Goal: Register for event/course

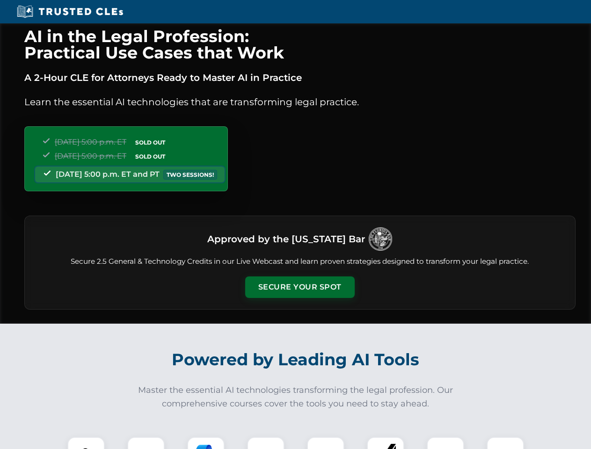
click at [300, 287] on button "Secure Your Spot" at bounding box center [300, 288] width 110 height 22
click at [86, 443] on img at bounding box center [86, 455] width 27 height 27
click at [146, 443] on div at bounding box center [145, 455] width 37 height 37
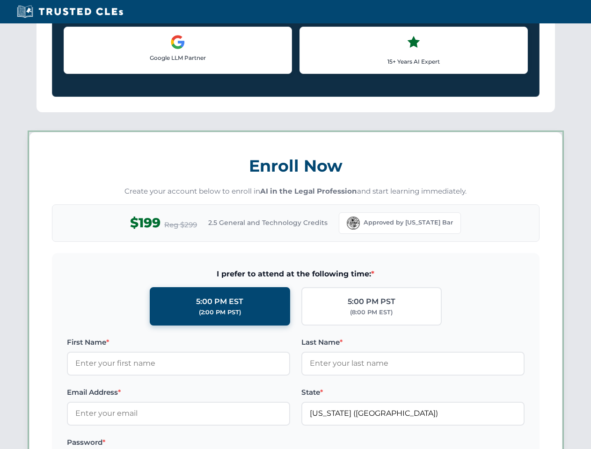
click at [266, 443] on label "Password *" at bounding box center [178, 442] width 223 height 11
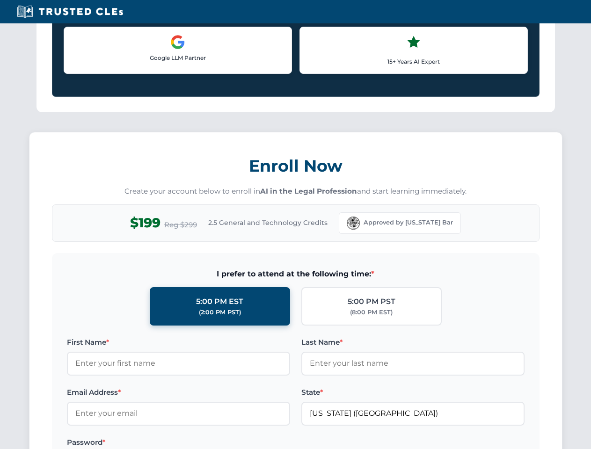
scroll to position [919, 0]
